Goal: Task Accomplishment & Management: Use online tool/utility

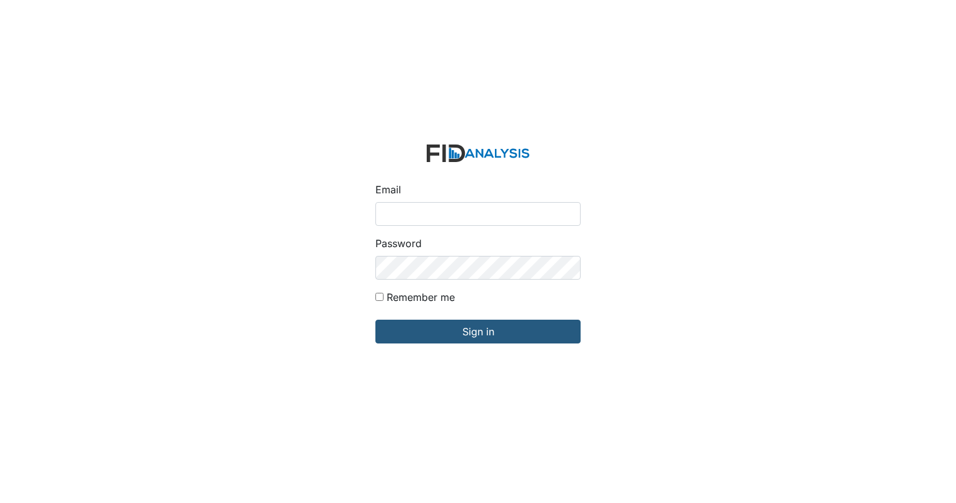
click at [461, 215] on input "Email" at bounding box center [478, 214] width 205 height 24
type input "[EMAIL_ADDRESS][DOMAIN_NAME]"
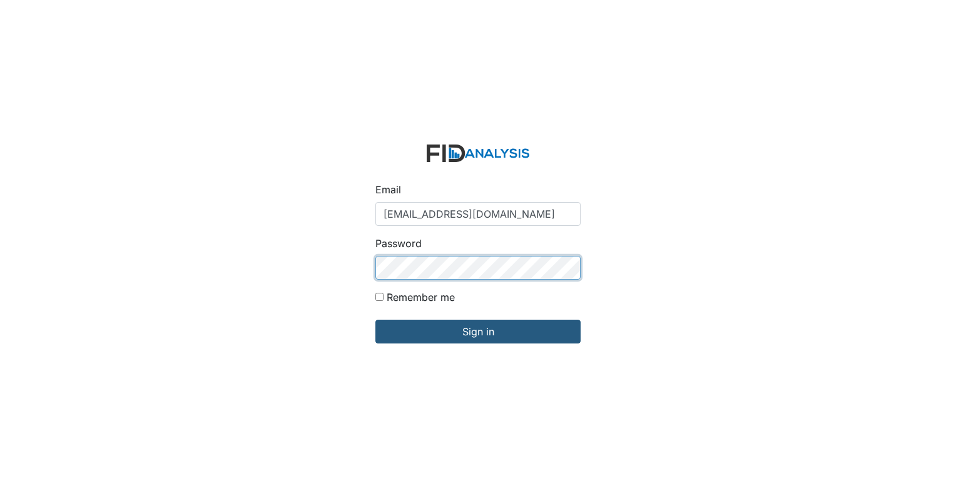
click at [376, 320] on input "Sign in" at bounding box center [478, 332] width 205 height 24
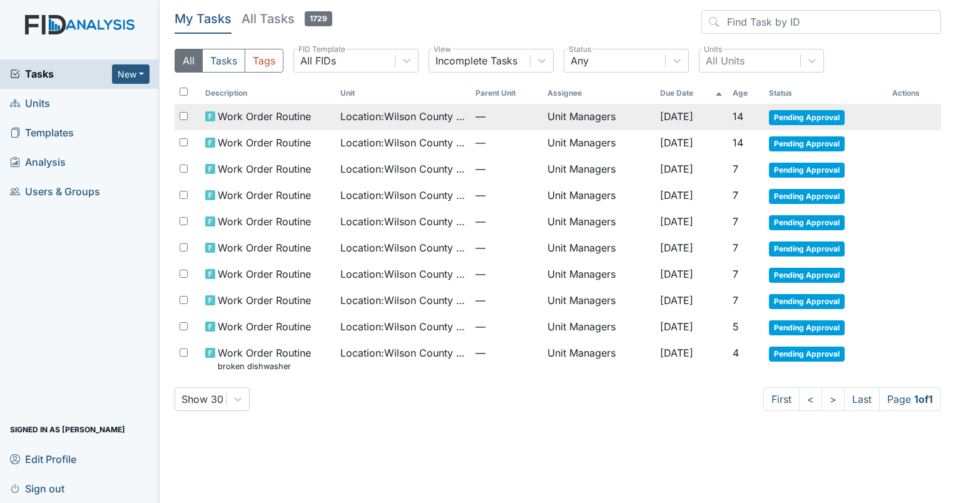
click at [793, 118] on span "Pending Approval" at bounding box center [807, 117] width 76 height 15
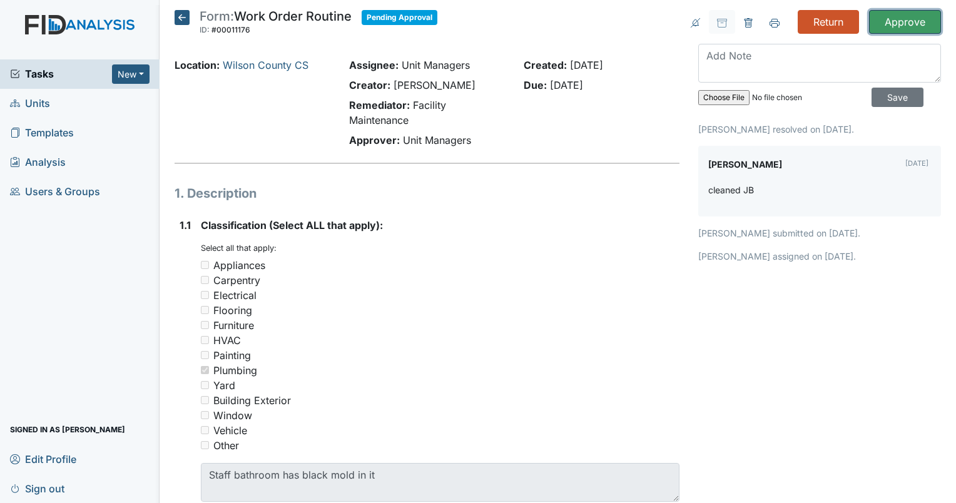
click at [904, 19] on input "Approve" at bounding box center [905, 22] width 72 height 24
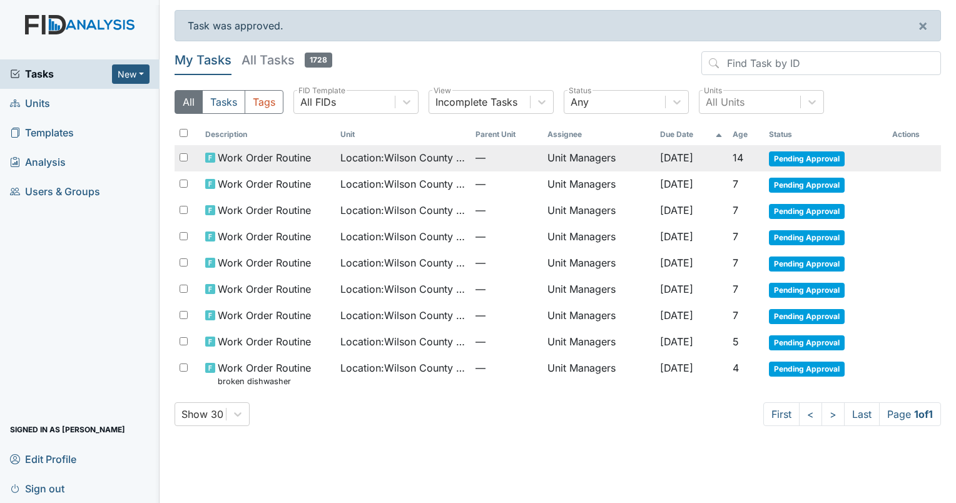
click at [819, 159] on span "Pending Approval" at bounding box center [807, 158] width 76 height 15
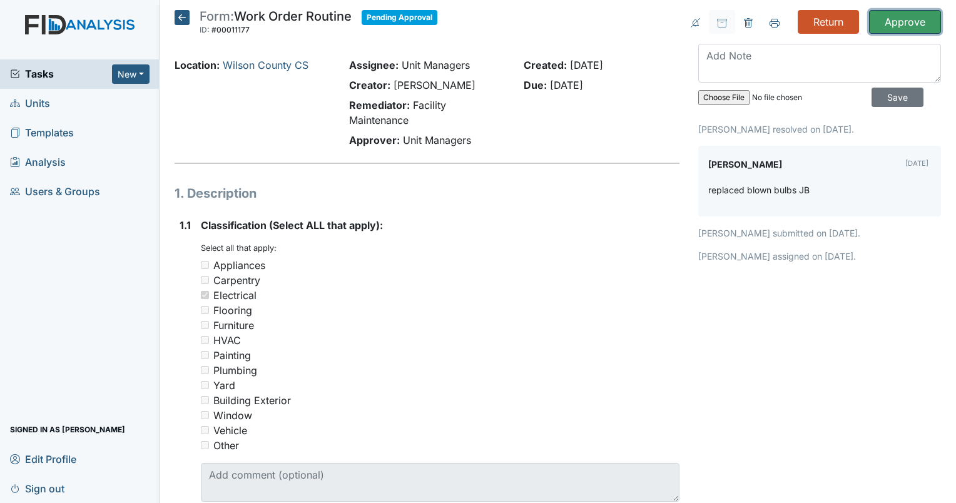
click at [880, 18] on input "Approve" at bounding box center [905, 22] width 72 height 24
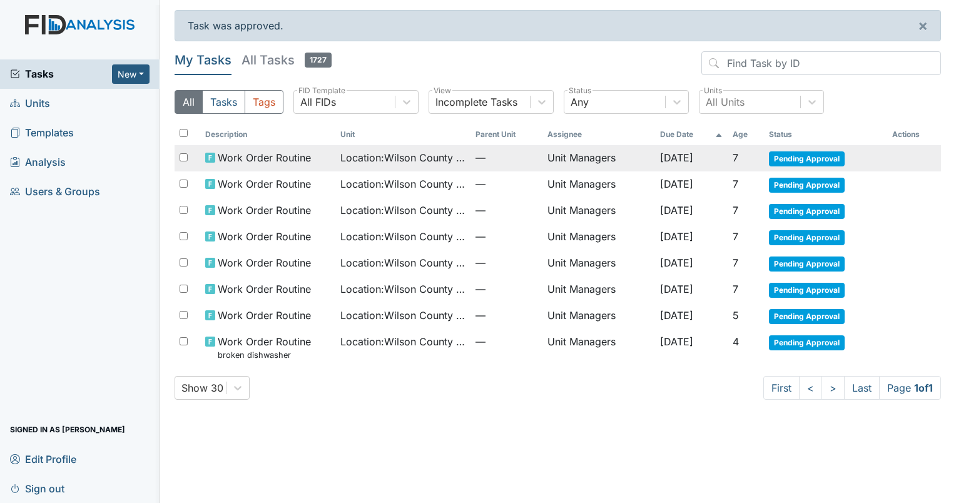
click at [810, 155] on span "Pending Approval" at bounding box center [807, 158] width 76 height 15
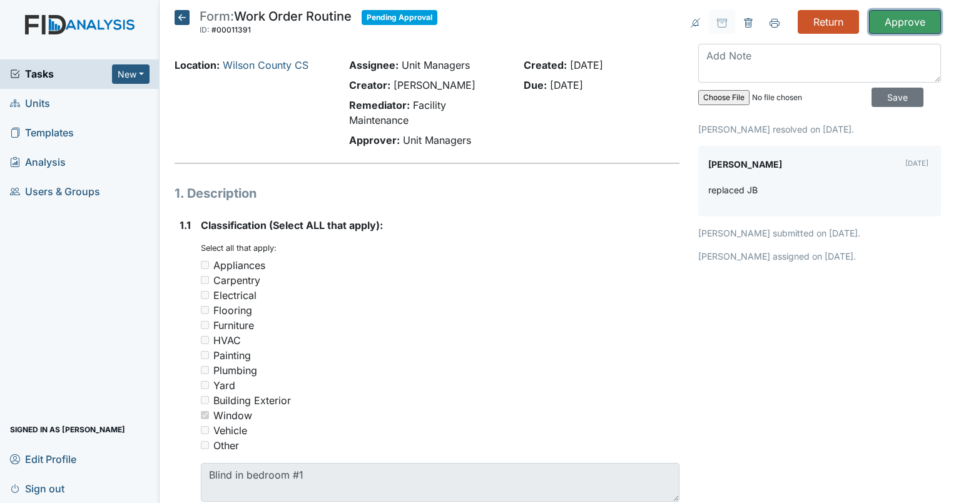
click at [889, 23] on input "Approve" at bounding box center [905, 22] width 72 height 24
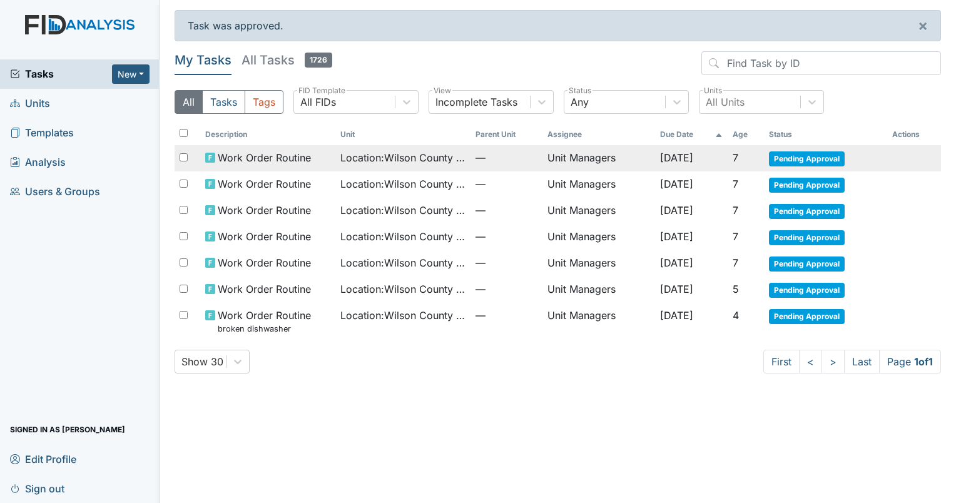
click at [808, 159] on span "Pending Approval" at bounding box center [807, 158] width 76 height 15
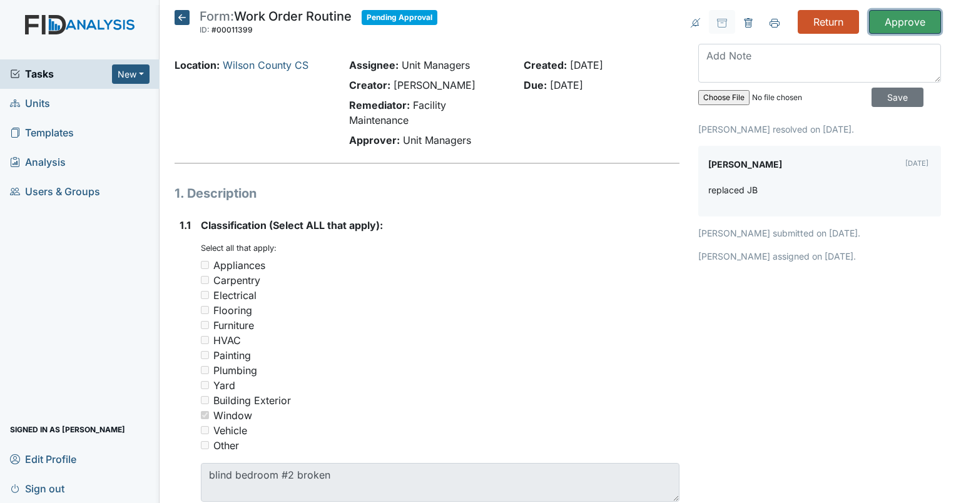
click at [896, 21] on input "Approve" at bounding box center [905, 22] width 72 height 24
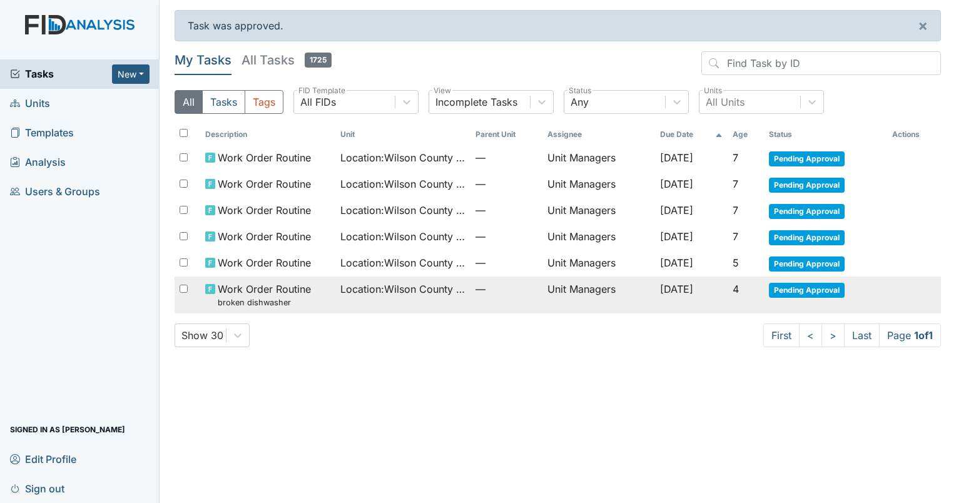
click at [798, 288] on span "Pending Approval" at bounding box center [807, 290] width 76 height 15
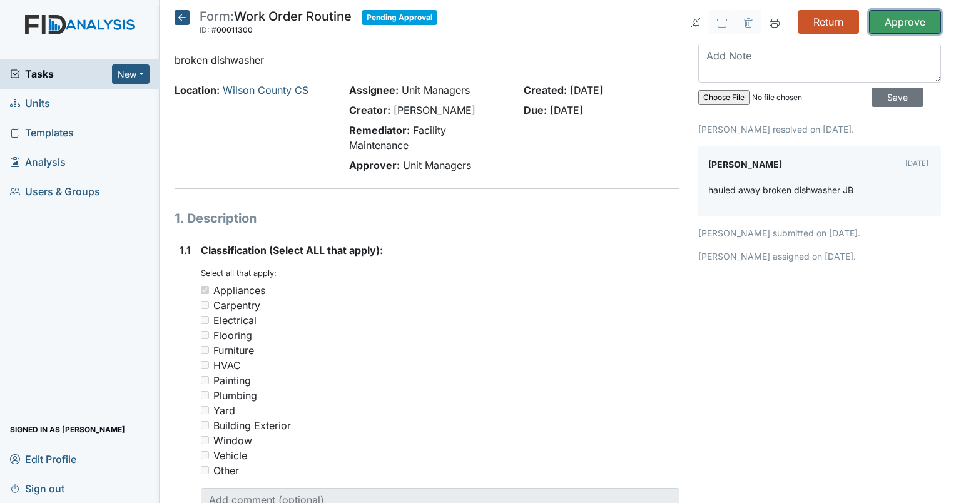
click at [905, 22] on input "Approve" at bounding box center [905, 22] width 72 height 24
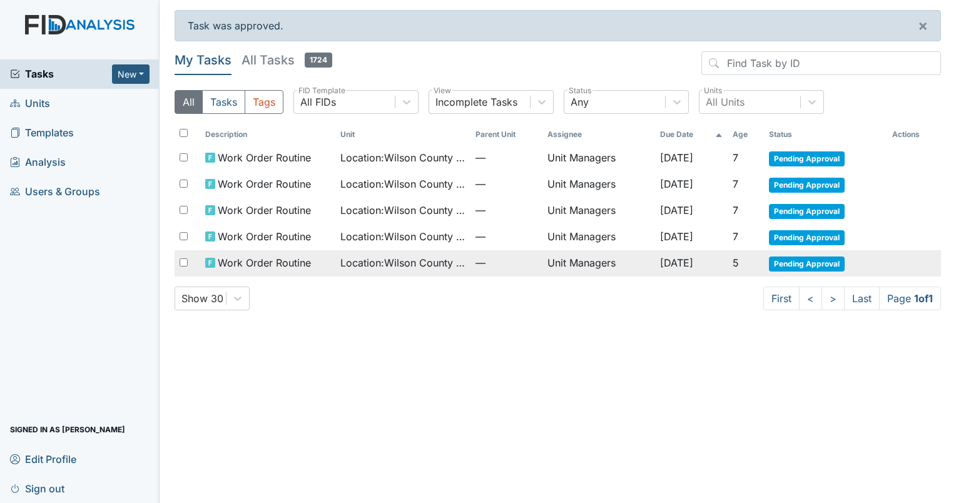
click at [819, 260] on span "Pending Approval" at bounding box center [807, 264] width 76 height 15
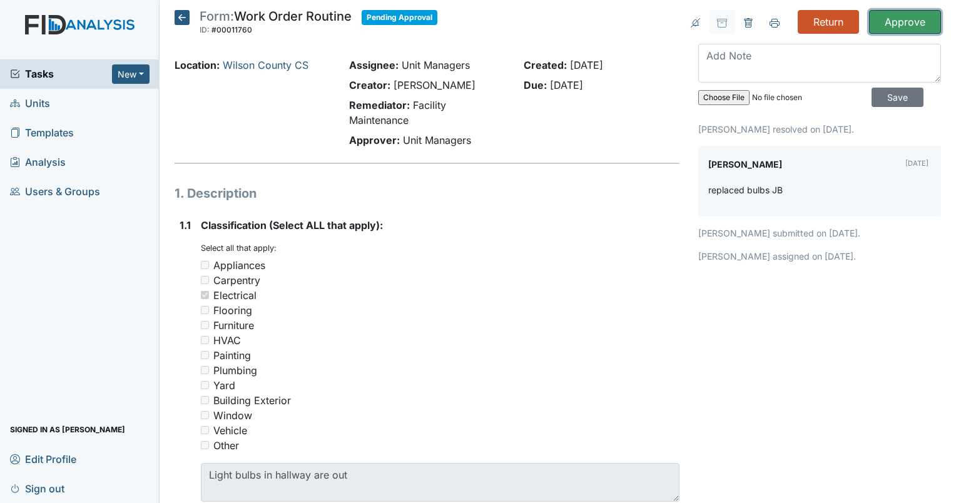
click at [891, 23] on input "Approve" at bounding box center [905, 22] width 72 height 24
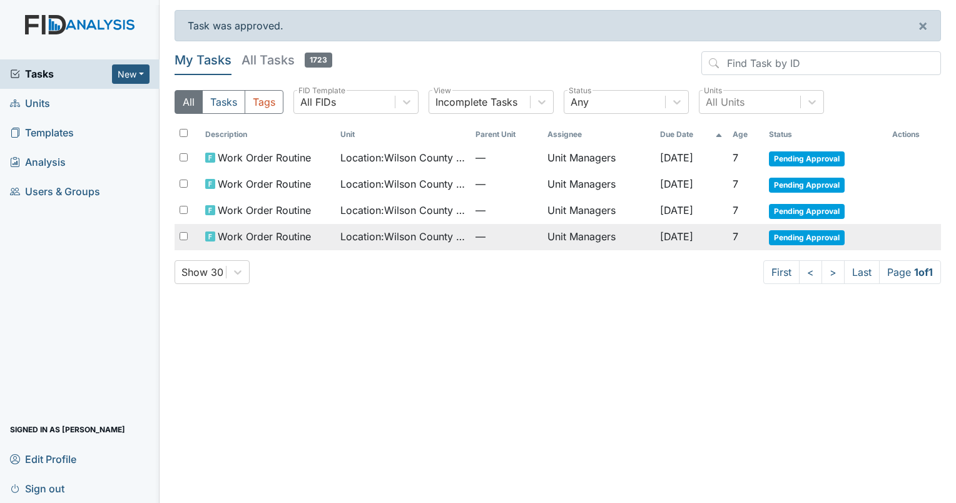
click at [794, 238] on span "Pending Approval" at bounding box center [807, 237] width 76 height 15
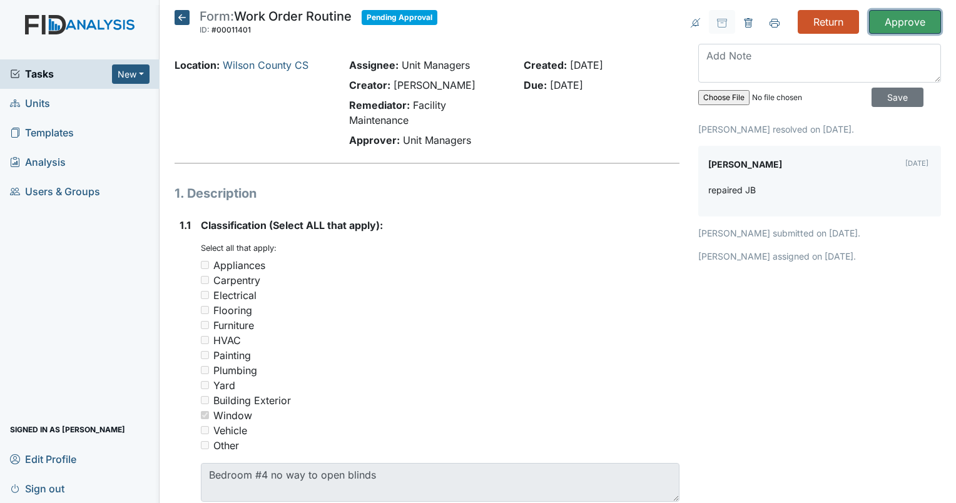
click at [887, 24] on input "Approve" at bounding box center [905, 22] width 72 height 24
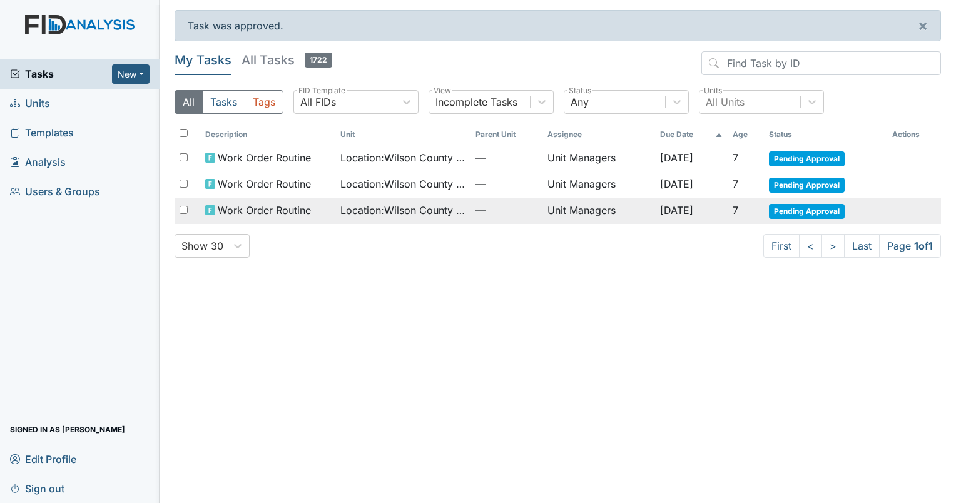
click at [797, 208] on span "Pending Approval" at bounding box center [807, 211] width 76 height 15
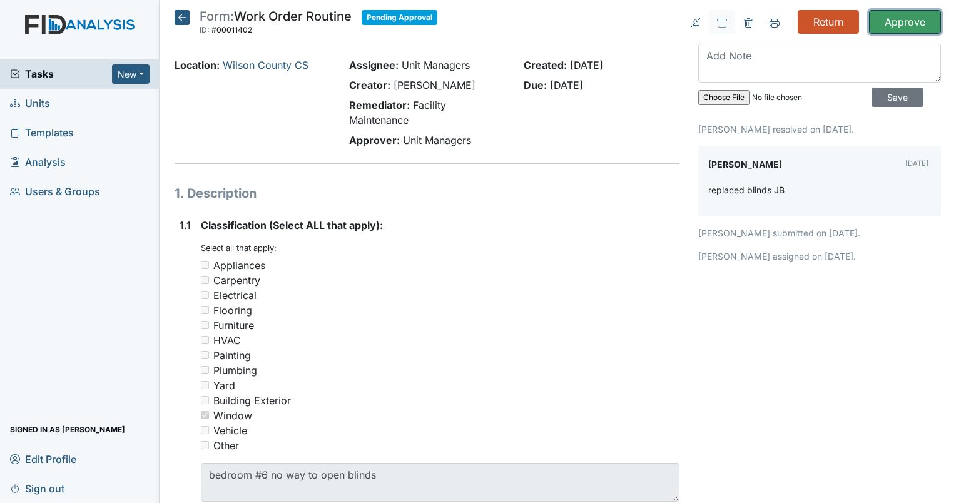
click at [891, 21] on input "Approve" at bounding box center [905, 22] width 72 height 24
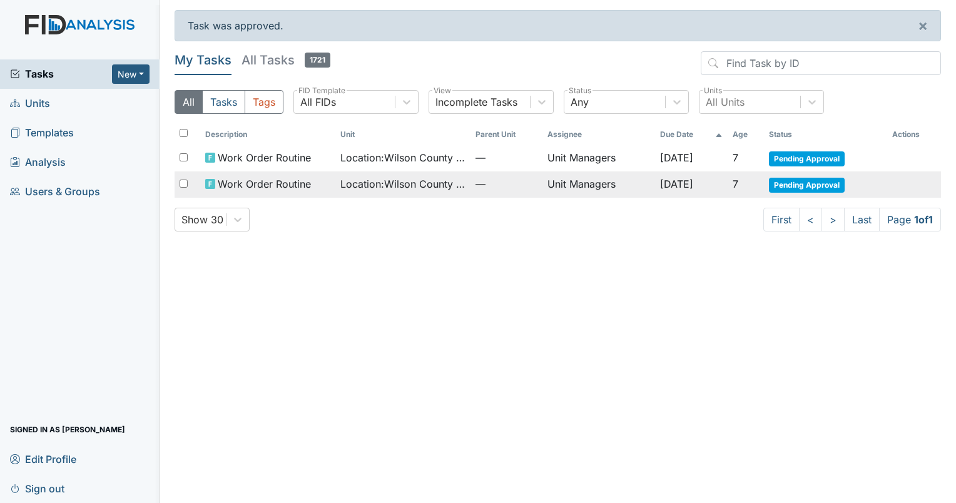
click at [801, 185] on span "Pending Approval" at bounding box center [807, 185] width 76 height 15
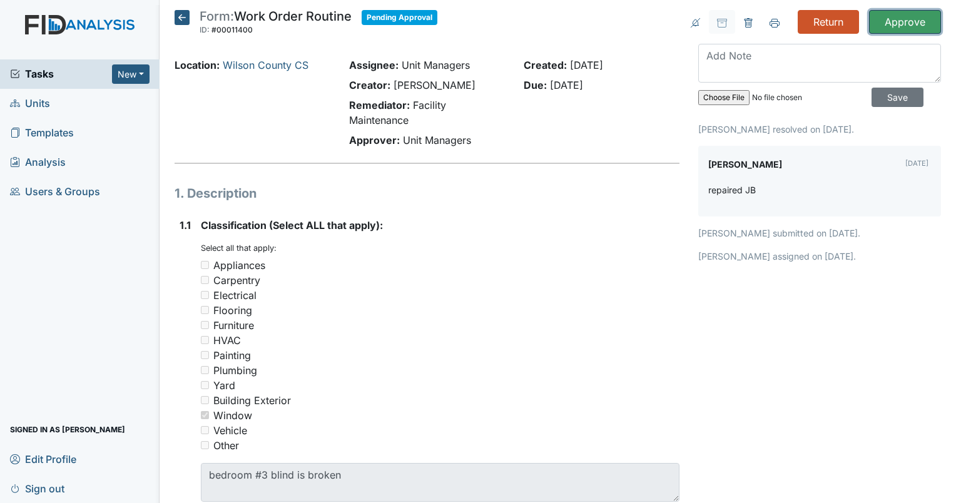
click at [902, 25] on input "Approve" at bounding box center [905, 22] width 72 height 24
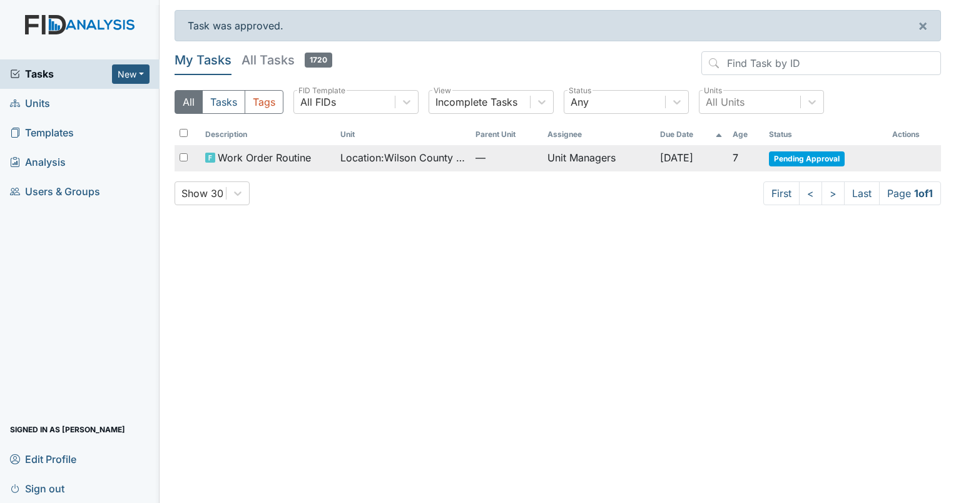
click at [806, 157] on span "Pending Approval" at bounding box center [807, 158] width 76 height 15
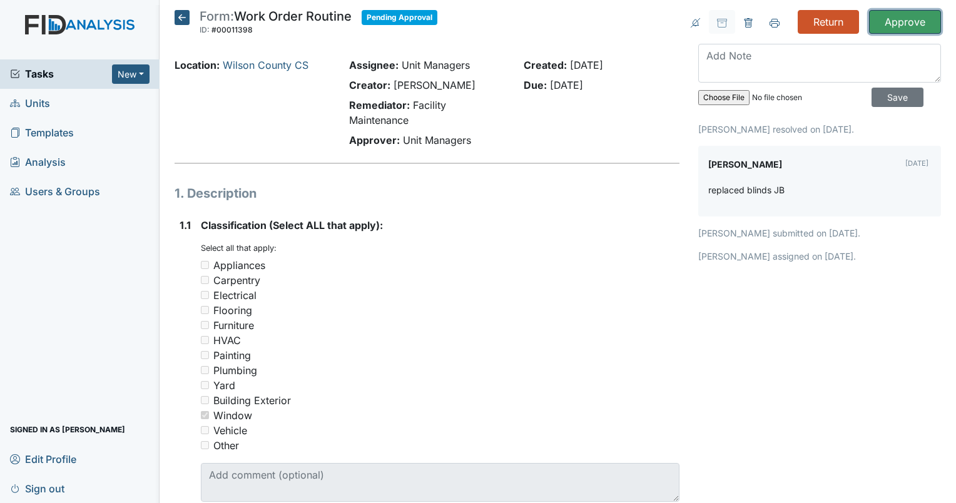
click at [891, 24] on input "Approve" at bounding box center [905, 22] width 72 height 24
